Goal: Information Seeking & Learning: Check status

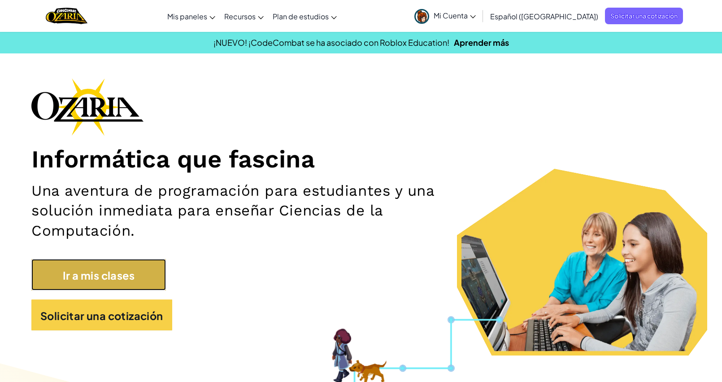
click at [127, 277] on font "Ir a mis clases" at bounding box center [99, 275] width 72 height 13
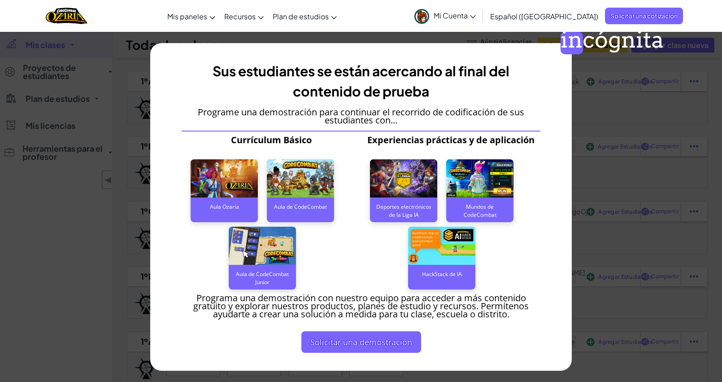
click at [570, 41] on font "incógnita" at bounding box center [612, 39] width 103 height 27
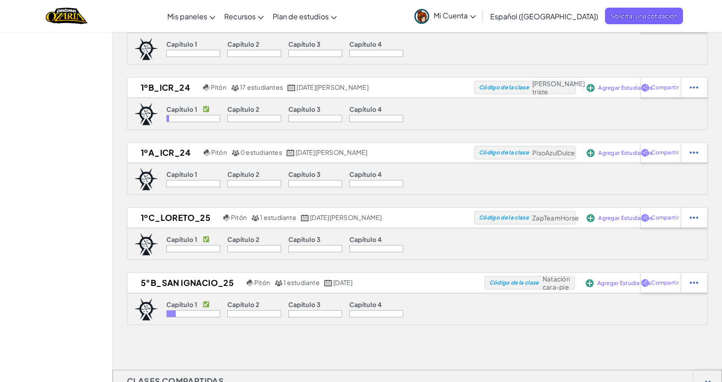
scroll to position [224, 0]
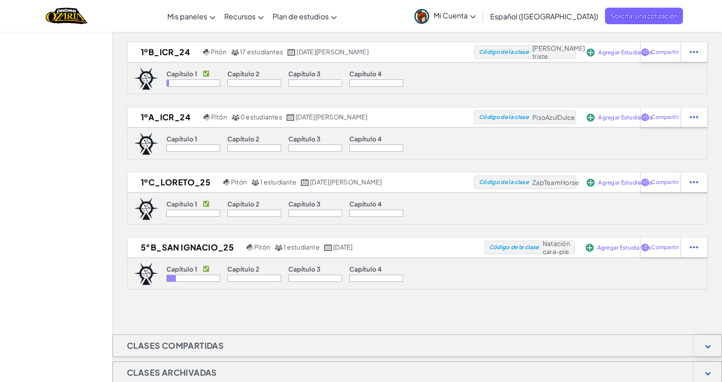
click at [468, 17] on font "Mi Cuenta" at bounding box center [451, 15] width 34 height 9
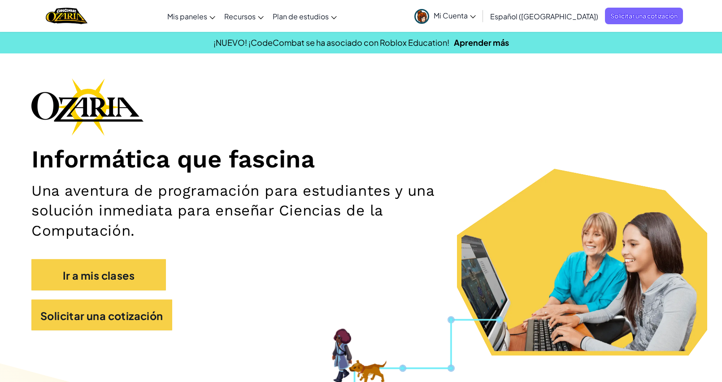
click at [445, 109] on div "Informática que fascina Una aventura de programación para estudiantes y una sol…" at bounding box center [361, 208] width 660 height 261
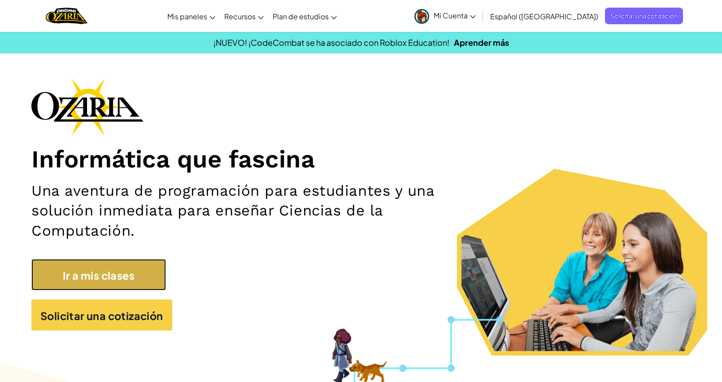
click at [109, 279] on font "Ir a mis clases" at bounding box center [99, 275] width 72 height 13
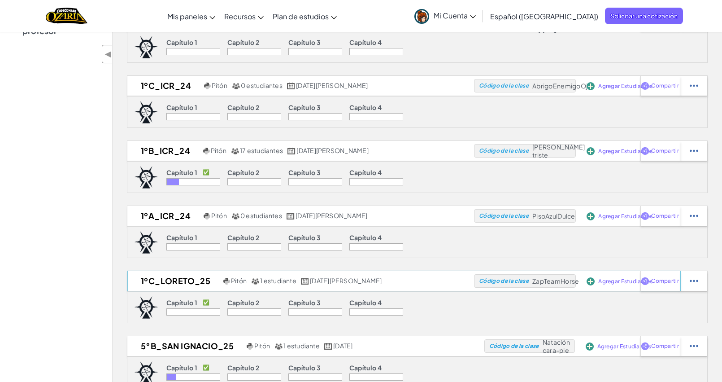
scroll to position [168, 0]
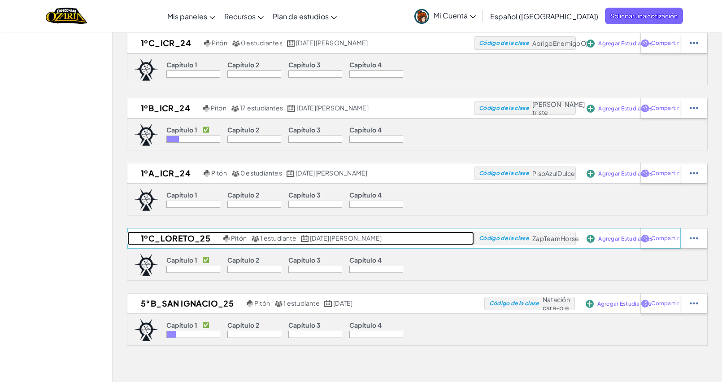
click at [183, 237] on font "1ºC_Loreto_25" at bounding box center [176, 238] width 70 height 10
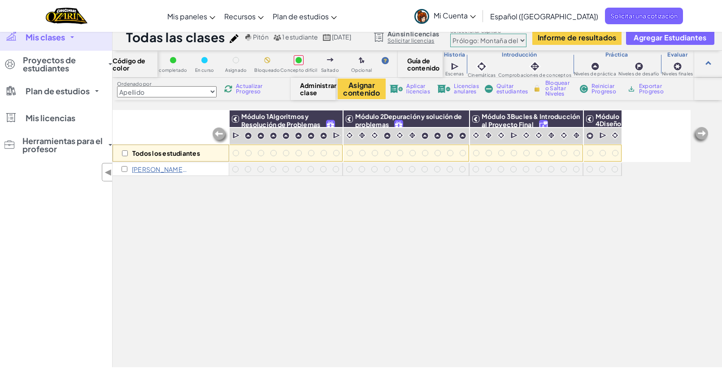
scroll to position [168, 0]
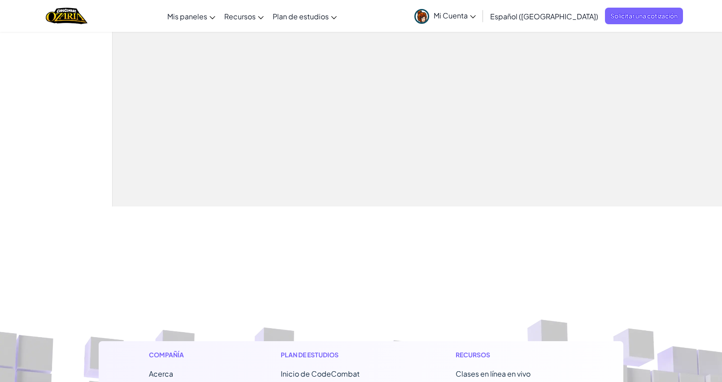
click at [468, 11] on font "Mi Cuenta" at bounding box center [451, 15] width 34 height 9
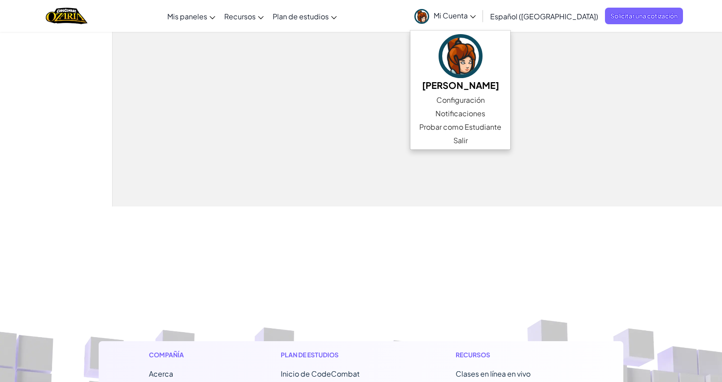
click at [364, 72] on div "Todos los estudiantes Módulo 1Algoritmos y Resolución de Problemas Módulo 2Depu…" at bounding box center [402, 28] width 578 height 337
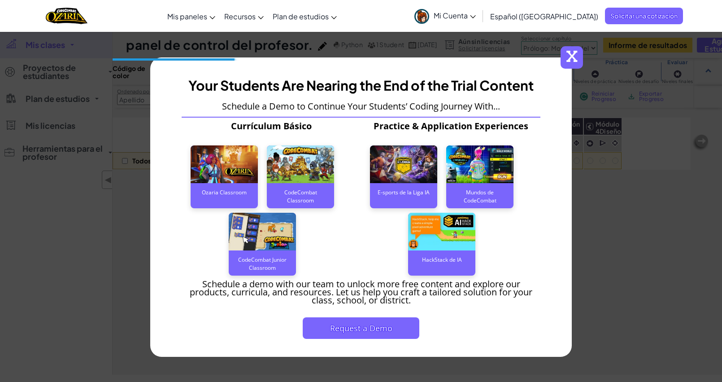
click at [573, 58] on div "x Your Students Are Nearing the End of the Trial Content Schedule a Demo to Con…" at bounding box center [361, 191] width 722 height 382
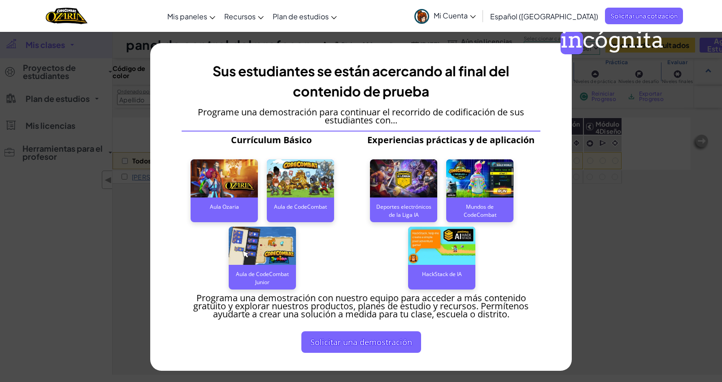
click at [579, 36] on font "incógnita" at bounding box center [612, 39] width 103 height 27
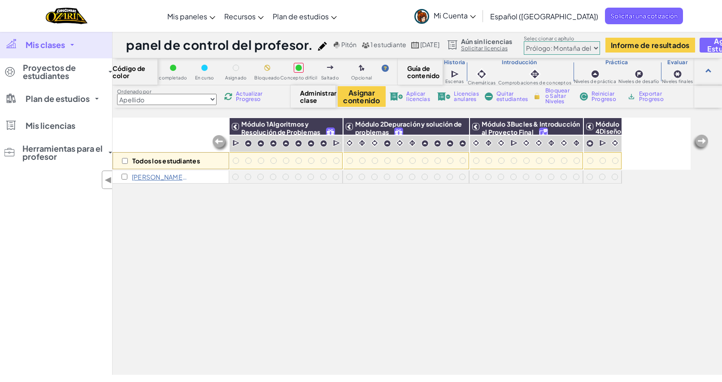
click at [57, 41] on font "Mis clases" at bounding box center [45, 44] width 39 height 10
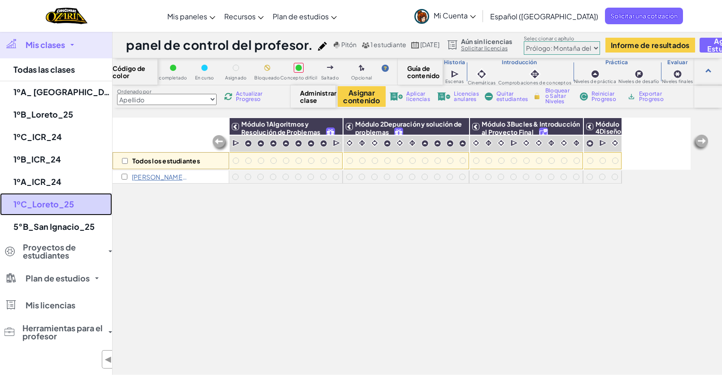
click at [40, 200] on font "1ºC_Loreto_25" at bounding box center [43, 204] width 61 height 10
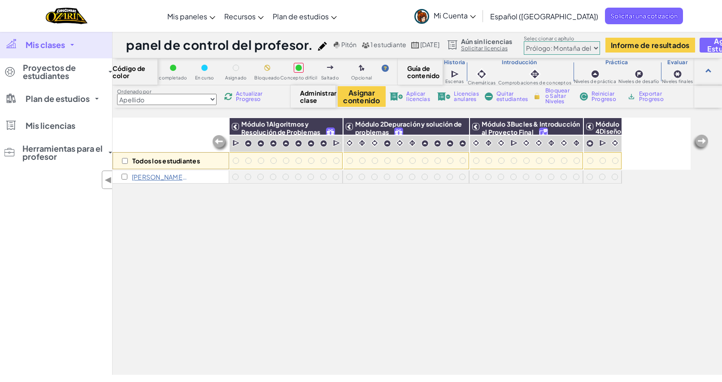
click at [34, 40] on font "Mis clases" at bounding box center [45, 44] width 39 height 10
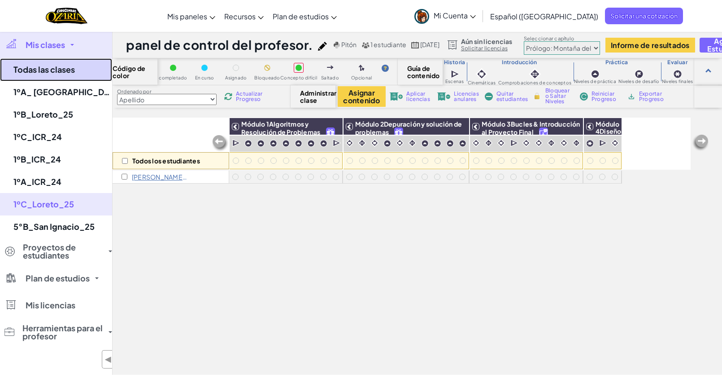
click at [25, 69] on font "Todas las clases" at bounding box center [43, 69] width 61 height 10
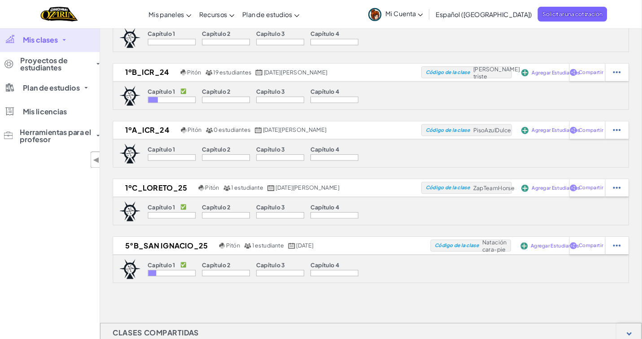
scroll to position [224, 0]
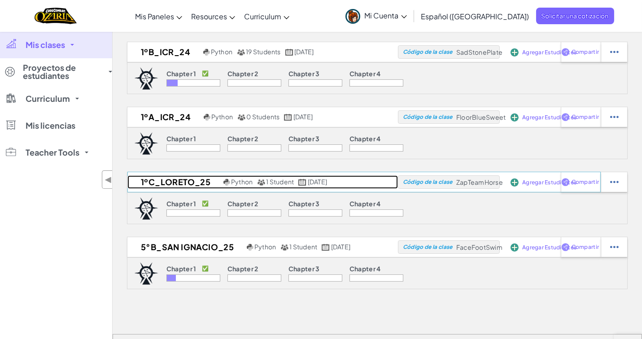
click at [164, 180] on h2 "1ºC_Loreto_25" at bounding box center [174, 181] width 94 height 13
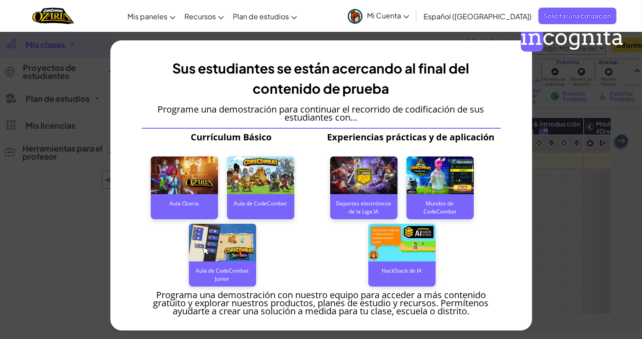
click at [534, 44] on font "incógnita" at bounding box center [572, 36] width 103 height 27
click at [534, 38] on font "incógnita" at bounding box center [572, 36] width 103 height 27
click at [535, 39] on font "incógnita" at bounding box center [572, 36] width 103 height 27
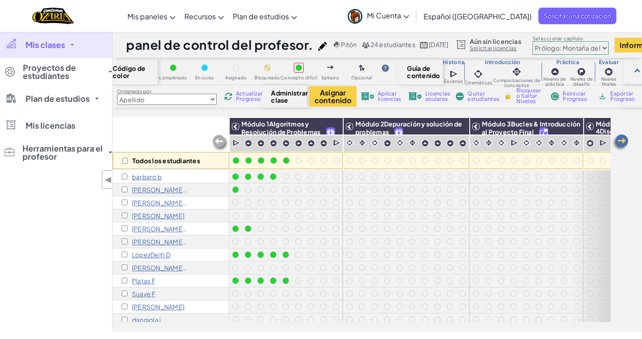
click at [624, 194] on div "Todos los estudiantes Módulo 1Algoritmos y Resolución de Problemas Módulo 2Depu…" at bounding box center [377, 225] width 529 height 214
